Goal: Task Accomplishment & Management: Manage account settings

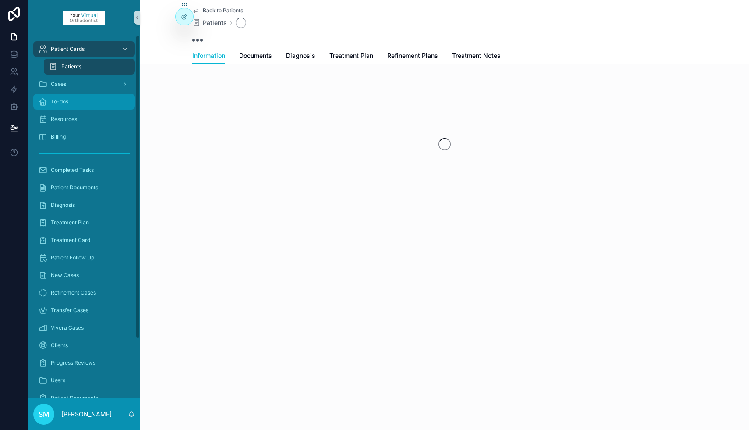
click at [63, 103] on span "To-dos" at bounding box center [60, 101] width 18 height 7
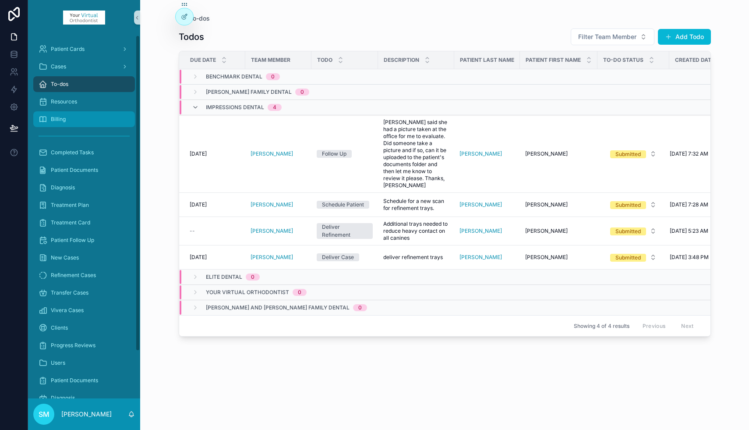
click at [64, 119] on span "Billing" at bounding box center [58, 119] width 15 height 7
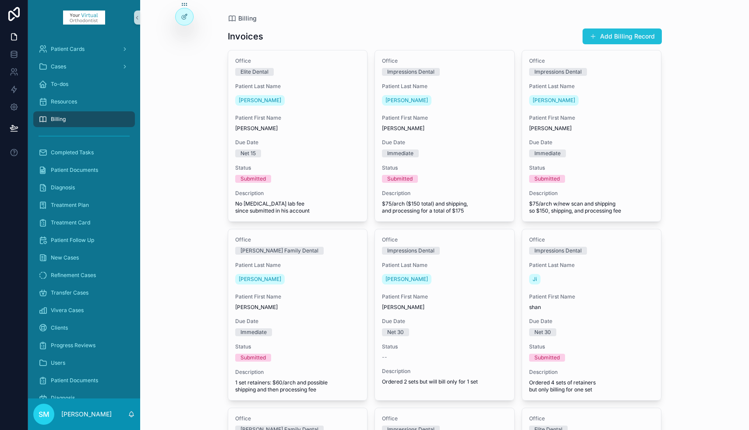
click at [608, 38] on button "Add Billing Record" at bounding box center [621, 36] width 79 height 16
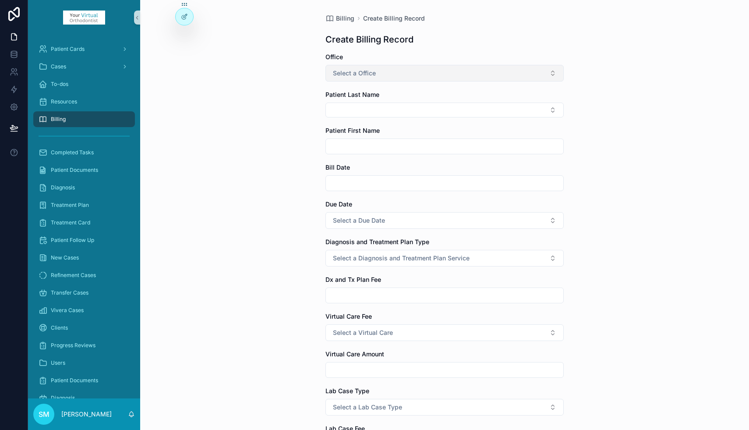
click at [388, 74] on button "Select a Office" at bounding box center [444, 73] width 238 height 17
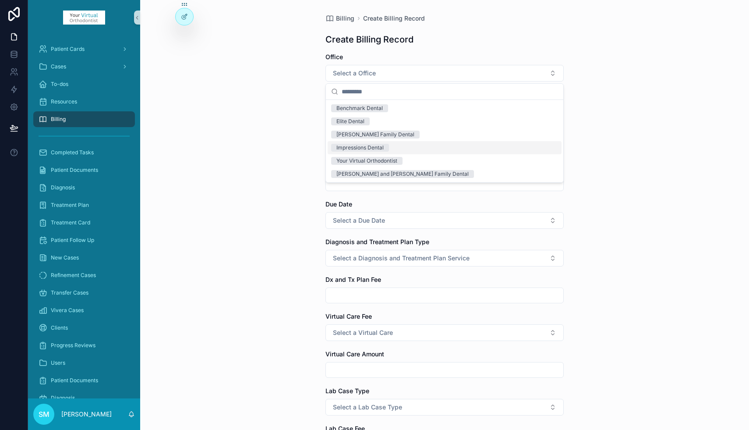
click at [381, 148] on div "Impressions Dental" at bounding box center [359, 148] width 47 height 8
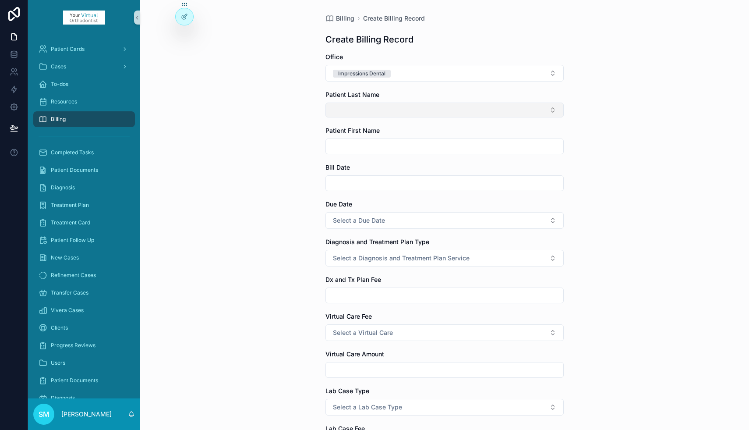
click at [350, 110] on button "Select Button" at bounding box center [444, 109] width 238 height 15
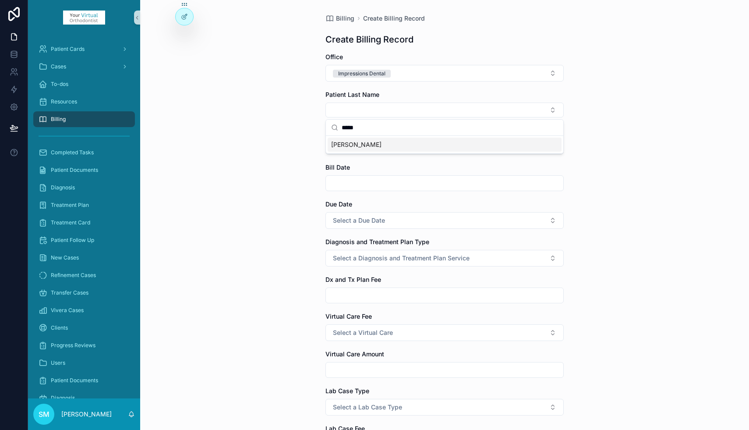
type input "*****"
click at [343, 141] on span "[PERSON_NAME]" at bounding box center [356, 144] width 50 height 9
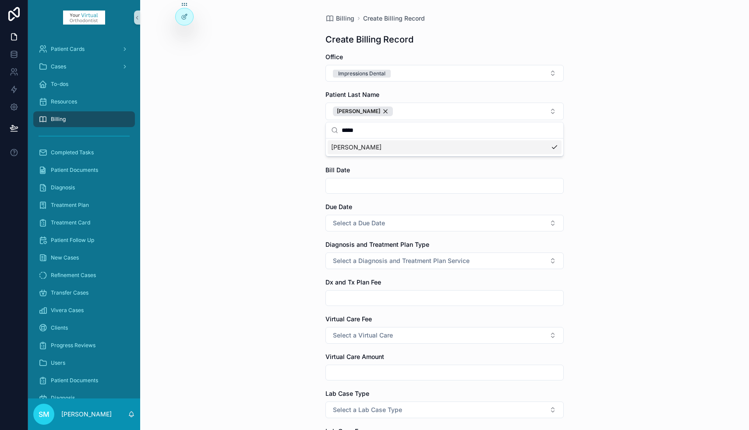
click at [305, 158] on div "Billing Create Billing Record Create Billing Record Office Impressions Dental P…" at bounding box center [444, 215] width 609 height 430
click at [352, 149] on input "scrollable content" at bounding box center [444, 149] width 237 height 12
type input "****"
click at [338, 184] on input "scrollable content" at bounding box center [444, 186] width 237 height 12
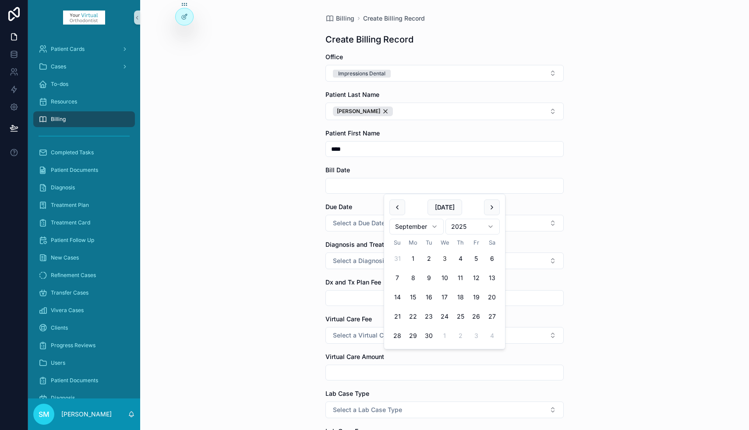
click at [446, 258] on button "3" at bounding box center [445, 258] width 16 height 16
type input "********"
click at [293, 214] on div "Billing Create Billing Record Create Billing Record Office Impressions Dental P…" at bounding box center [444, 215] width 609 height 430
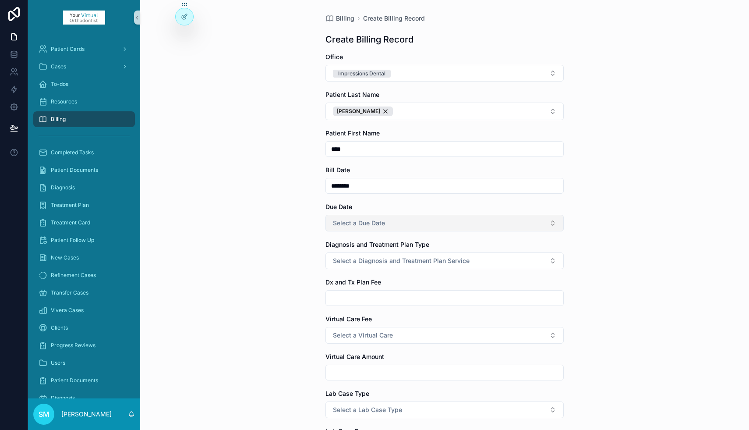
click at [346, 223] on span "Select a Due Date" at bounding box center [359, 222] width 52 height 9
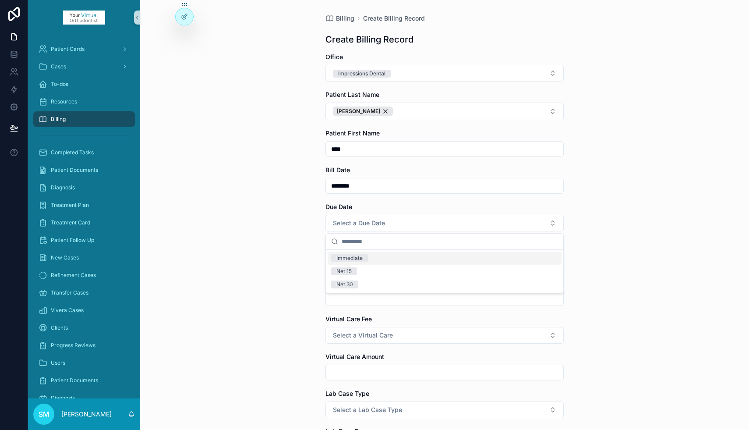
click at [349, 260] on div "Immediate" at bounding box center [349, 258] width 26 height 8
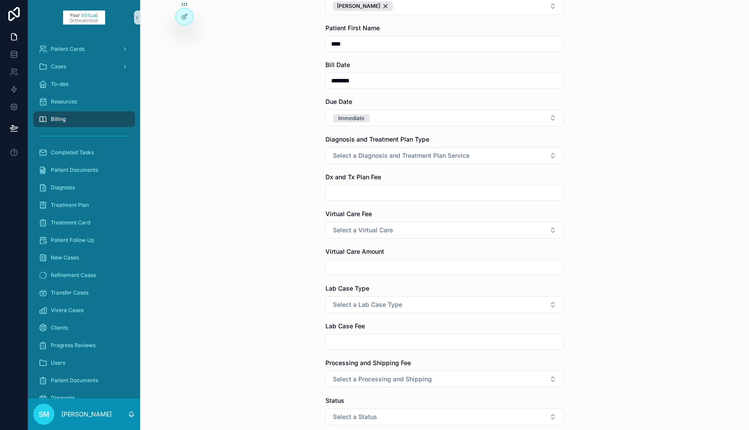
scroll to position [109, 0]
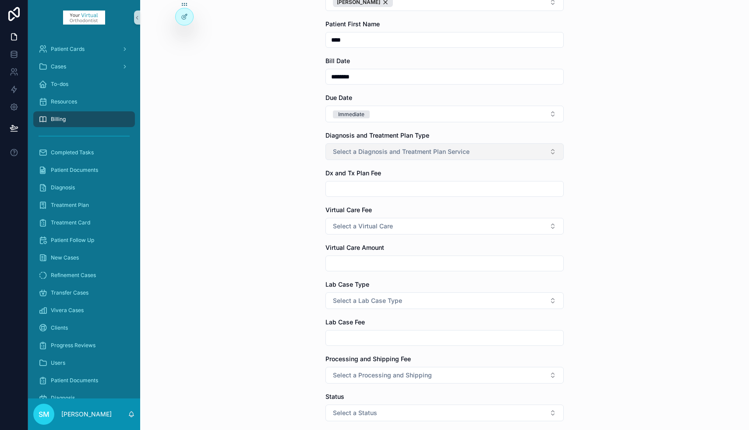
click at [355, 151] on span "Select a Diagnosis and Treatment Plan Service" at bounding box center [401, 151] width 137 height 9
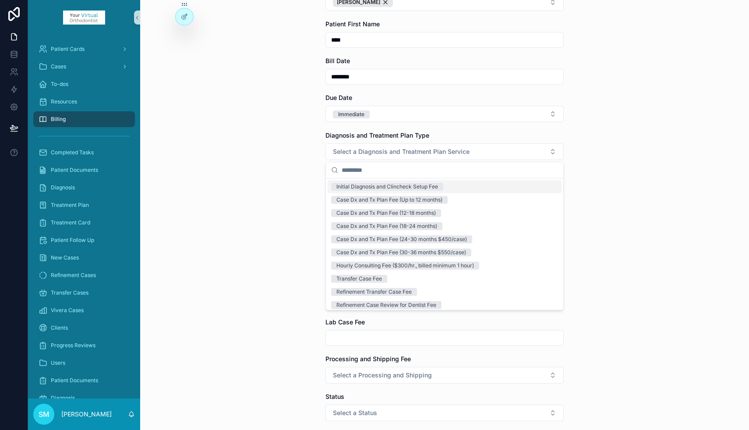
click at [291, 183] on div "Billing Create Billing Record Create Billing Record Office Impressions Dental P…" at bounding box center [444, 106] width 609 height 430
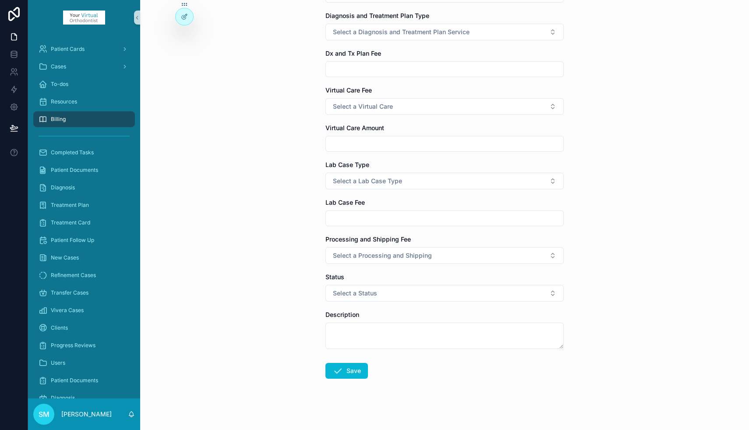
scroll to position [233, 0]
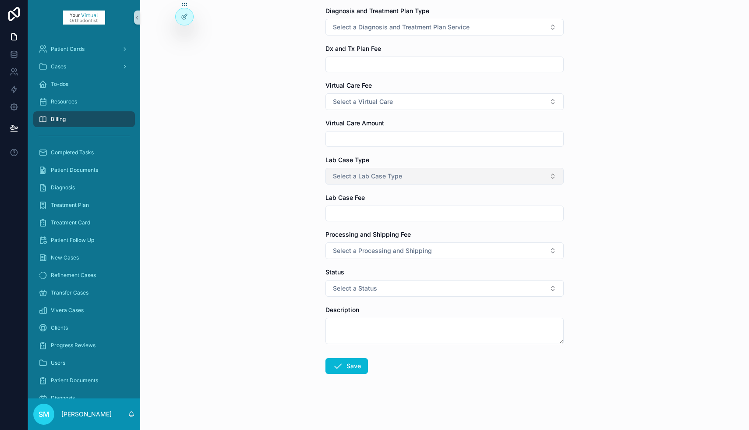
click at [344, 174] on span "Select a Lab Case Type" at bounding box center [367, 176] width 69 height 9
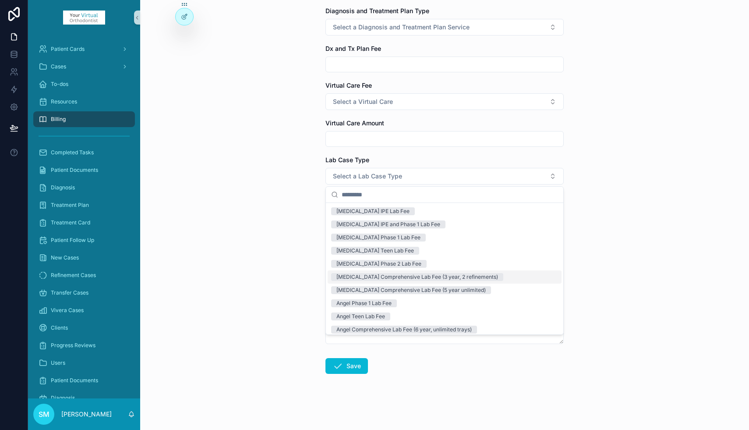
scroll to position [95, 0]
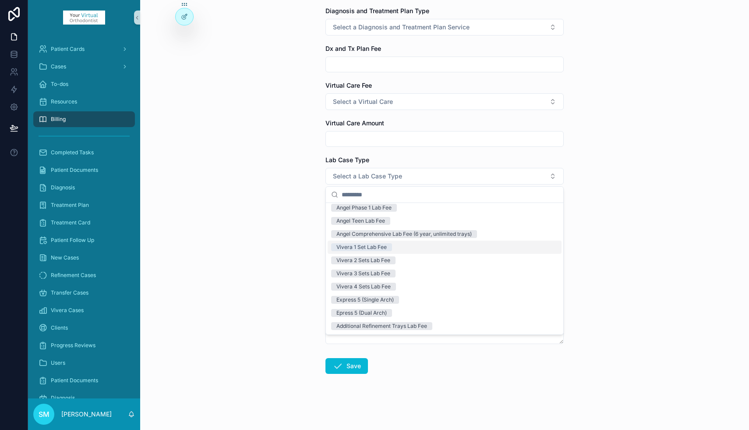
click at [359, 248] on div "Vivera 1 Set Lab Fee" at bounding box center [361, 247] width 50 height 8
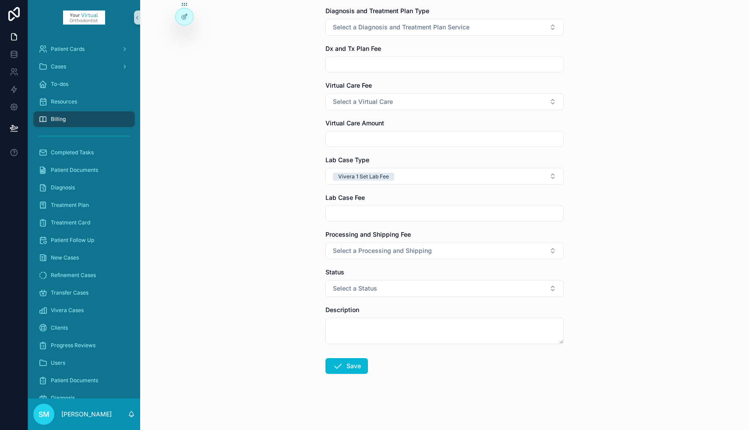
click at [355, 212] on input "scrollable content" at bounding box center [444, 213] width 237 height 12
click at [278, 238] on div "Billing Create Billing Record Create Billing Record Office Impressions Dental P…" at bounding box center [444, 215] width 609 height 430
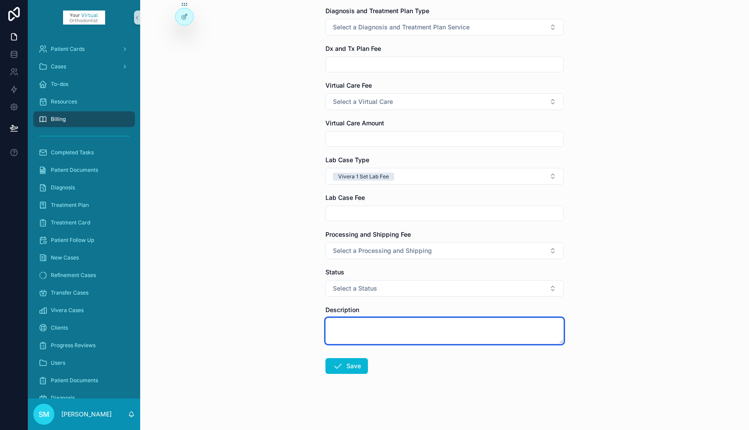
click at [339, 329] on textarea "scrollable content" at bounding box center [444, 330] width 238 height 26
type textarea "**********"
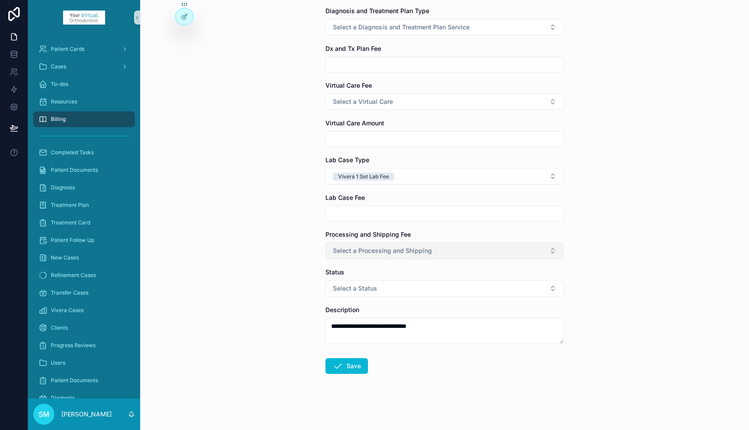
click at [362, 249] on span "Select a Processing and Shipping" at bounding box center [382, 250] width 99 height 9
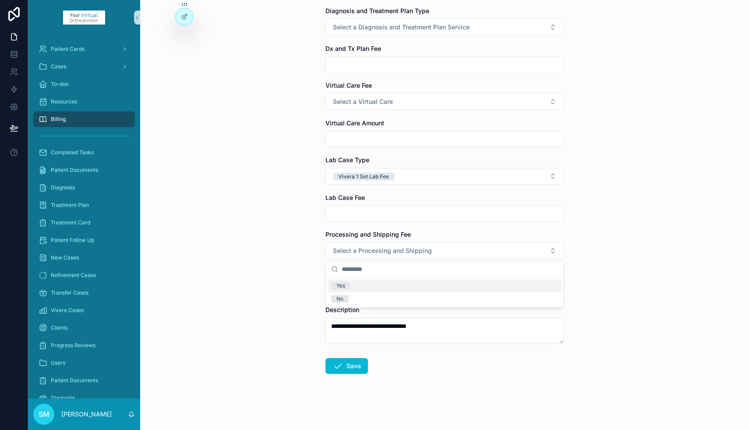
click at [349, 284] on span "Yes" at bounding box center [340, 286] width 19 height 8
click at [343, 287] on span "Select a Status" at bounding box center [355, 288] width 44 height 9
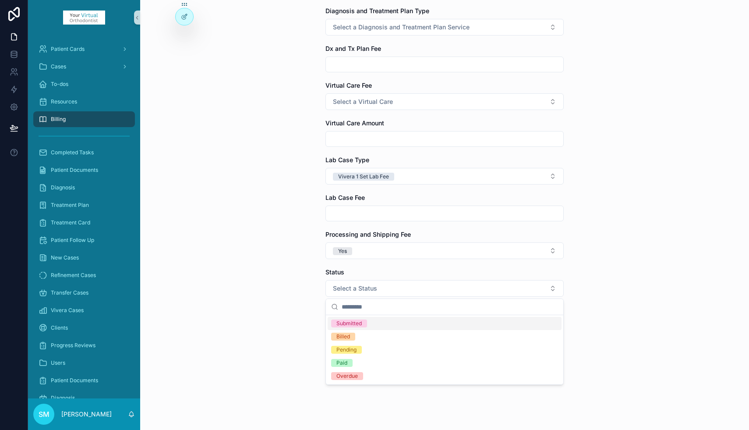
click at [348, 323] on div "Submitted" at bounding box center [348, 323] width 25 height 8
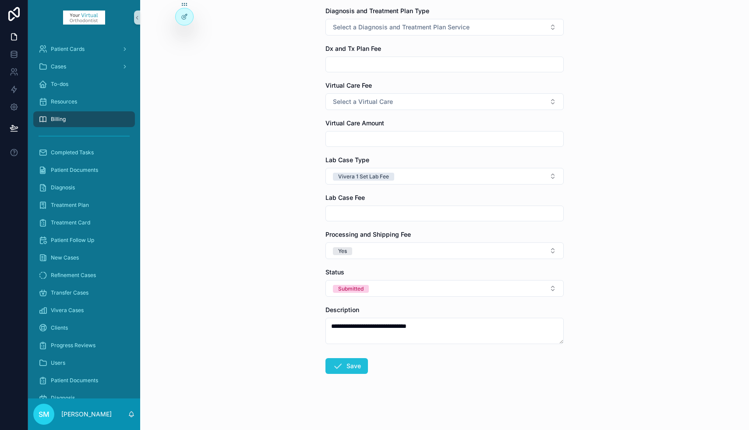
click at [344, 369] on button "Save" at bounding box center [346, 366] width 42 height 16
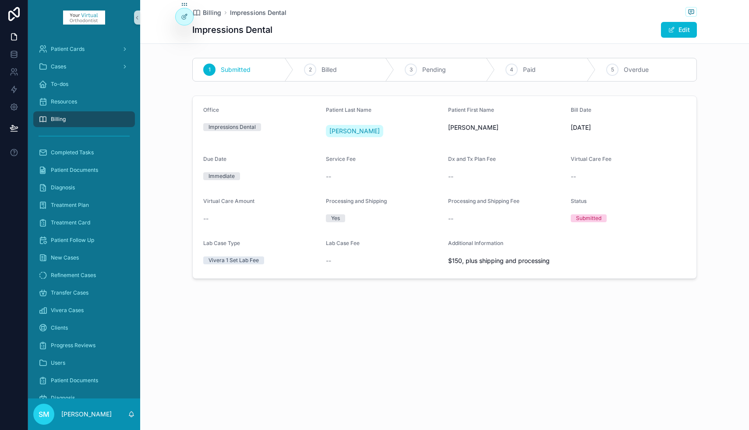
click at [78, 119] on div "Billing" at bounding box center [84, 119] width 91 height 14
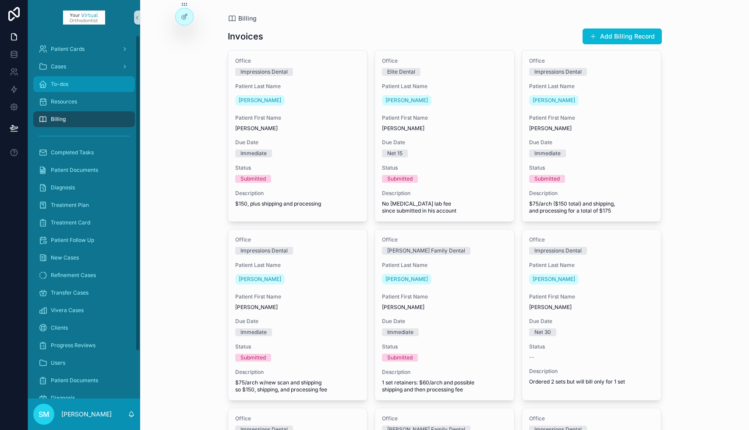
click at [75, 84] on div "To-dos" at bounding box center [84, 84] width 91 height 14
